Goal: Find specific page/section: Find specific page/section

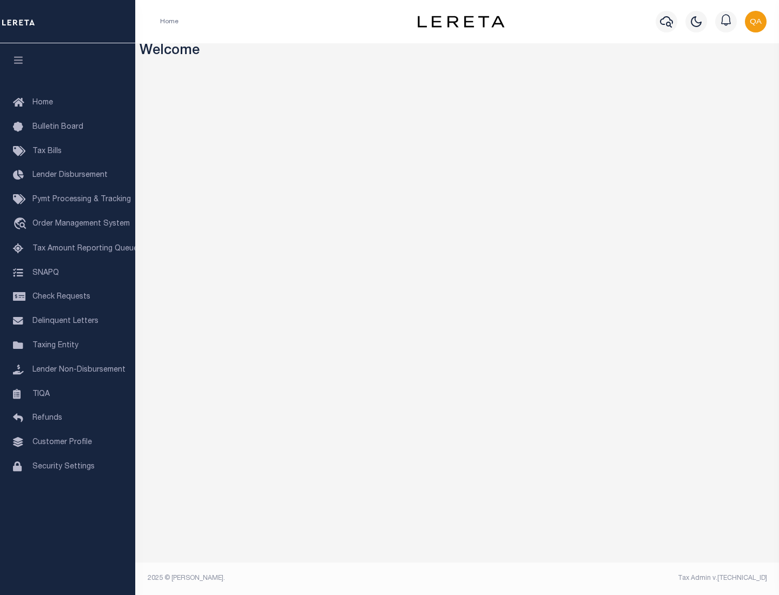
click at [68, 394] on link "TIQA" at bounding box center [67, 395] width 135 height 24
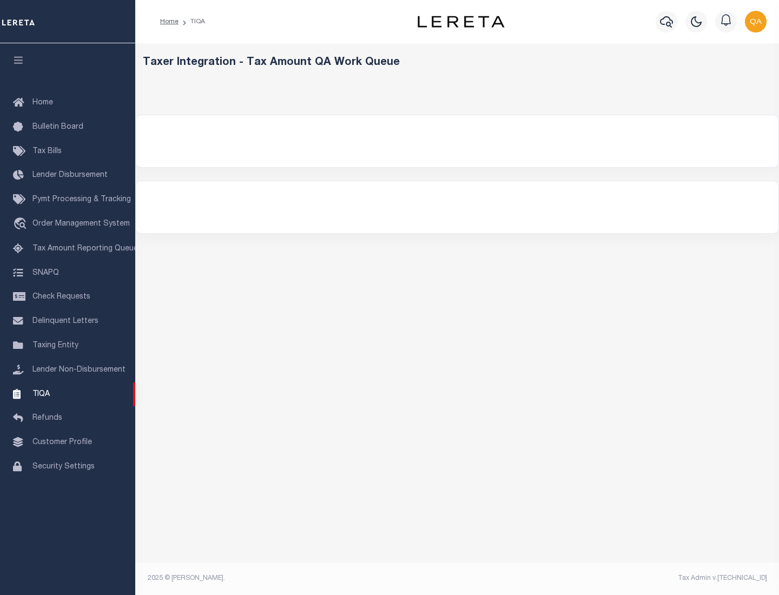
select select "200"
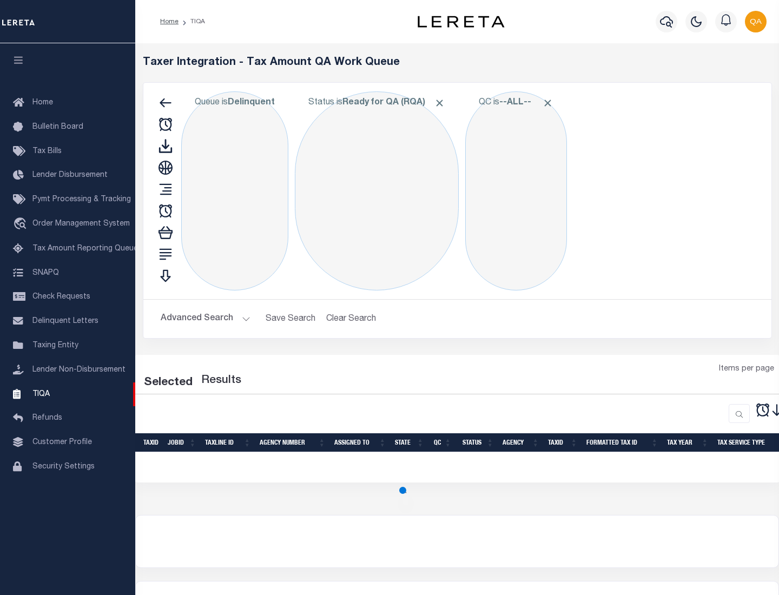
select select "200"
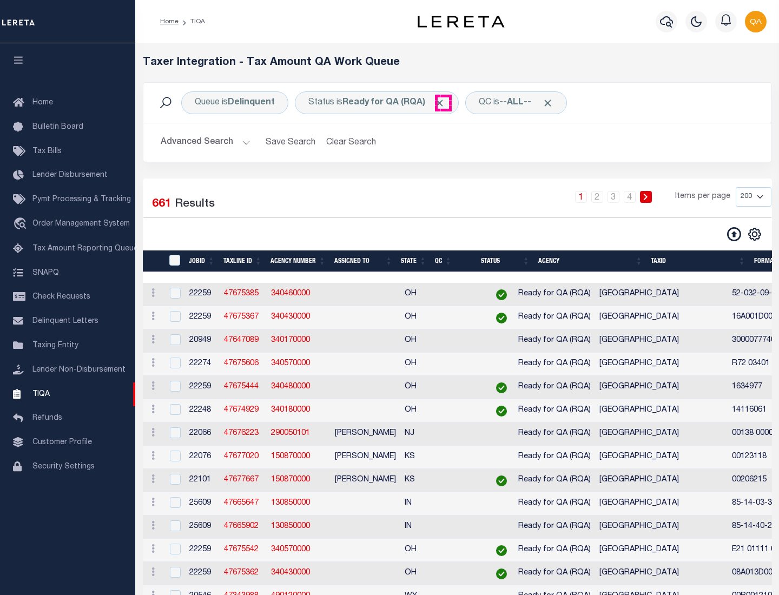
click at [443, 103] on span "Click to Remove" at bounding box center [439, 102] width 11 height 11
